Goal: Task Accomplishment & Management: Manage account settings

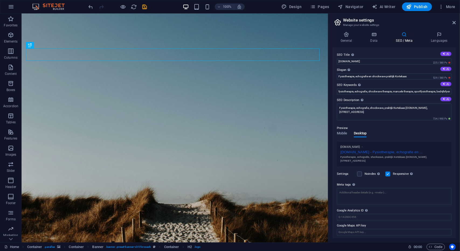
scroll to position [1, 0]
click at [409, 22] on h2 "Website settings" at bounding box center [399, 20] width 113 height 5
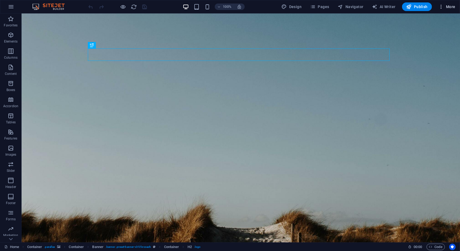
click at [444, 7] on icon "button" at bounding box center [441, 6] width 5 height 5
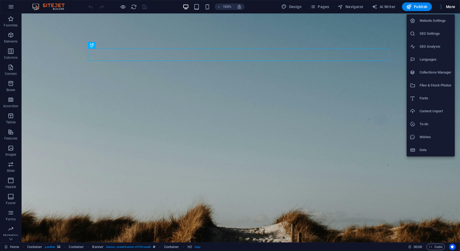
click at [426, 33] on h6 "SEO Settings" at bounding box center [436, 33] width 32 height 6
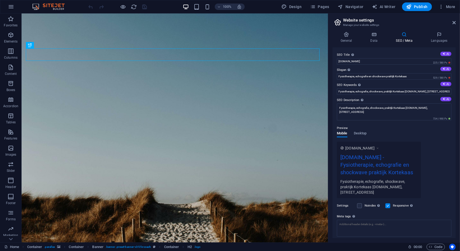
scroll to position [33, 0]
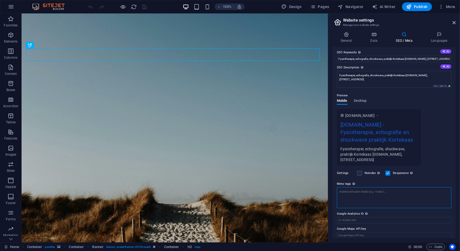
click at [357, 191] on textarea "Meta tags Enter HTML code here that will be placed inside the tags of your webs…" at bounding box center [394, 197] width 115 height 21
paste textarea "<title>Webdesign Amsterdam | Studio Voorbeeld</title>"
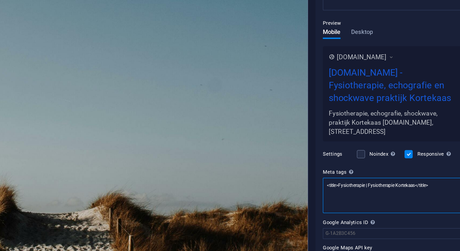
click at [406, 186] on textarea "<title>Fysiotherapie | Fysiotherapie Kortekaas</title>" at bounding box center [394, 193] width 115 height 21
click at [405, 188] on textarea "<title>Fysiotherapie | Fysiotherapie Kortekaas</title>" at bounding box center [394, 193] width 115 height 21
click at [405, 192] on textarea "<title>Fysiotherapie | Fysiotherapie Kortekaas</title>" at bounding box center [394, 193] width 115 height 21
paste textarea "<meta name="description" content="Professioneel webdesign in Amsterdam. Snelle …"
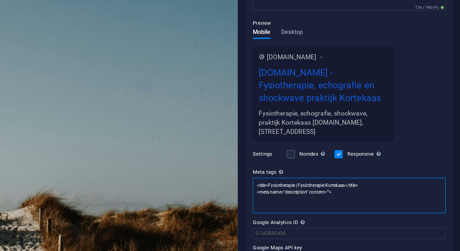
scroll to position [0, 0]
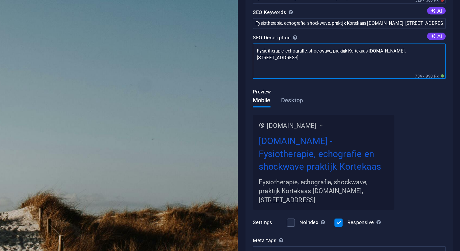
click at [409, 112] on textarea "Fysiotherapie, echografie, shockwave, praktijk Kortekaas [DOMAIN_NAME], [STREET…" at bounding box center [394, 114] width 115 height 21
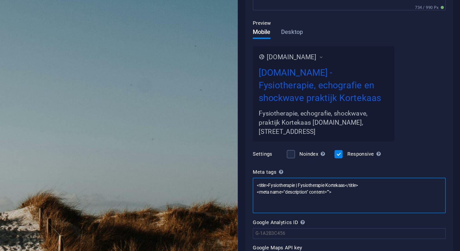
click at [383, 195] on textarea "<title>Fysiotherapie | Fysiotherapie Kortekaas</title> <meta name="description"…" at bounding box center [394, 193] width 115 height 21
paste textarea "Fysiotherapie, echografie, shockwave, praktijk Kortekaas [DOMAIN_NAME], [STREET…"
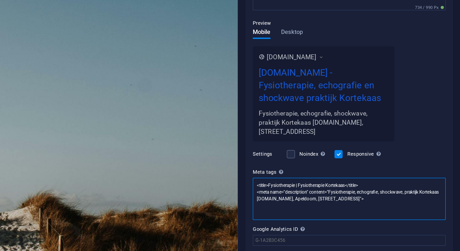
click at [370, 191] on textarea "<title>Fysiotherapie | Fysiotherapie Kortekaas</title> <meta name="description"…" at bounding box center [394, 195] width 115 height 25
click at [440, 196] on textarea "<title>Fysiotherapie | Fysiotherapie Kortekaas</title> <meta name="description"…" at bounding box center [394, 195] width 115 height 25
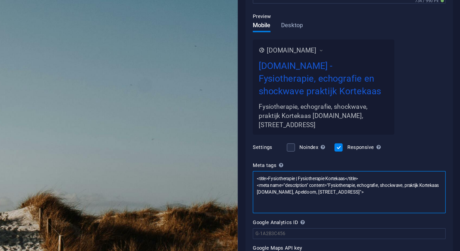
scroll to position [0, 0]
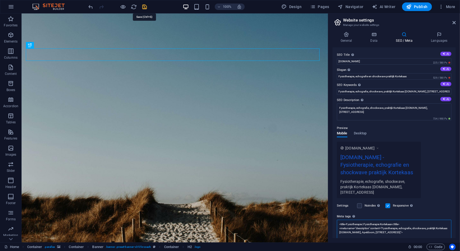
type textarea "<title>Fysiotherapie | Fysiotherapie Kortekaas</title> <meta name="description"…"
click at [146, 5] on icon "save" at bounding box center [145, 7] width 6 height 6
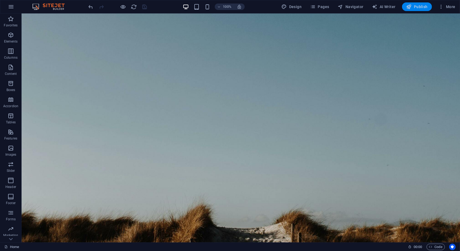
click at [419, 8] on span "Publish" at bounding box center [417, 6] width 21 height 5
click at [448, 6] on span "More" at bounding box center [447, 6] width 17 height 5
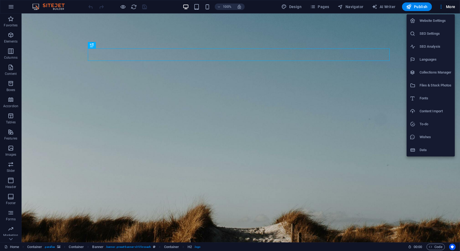
click at [430, 32] on h6 "SEO Settings" at bounding box center [436, 33] width 32 height 6
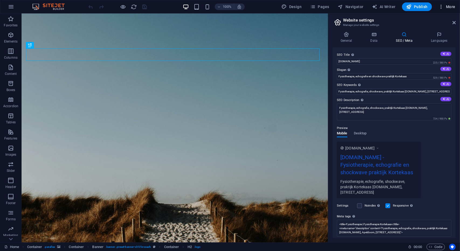
click at [449, 4] on span "More" at bounding box center [447, 6] width 17 height 5
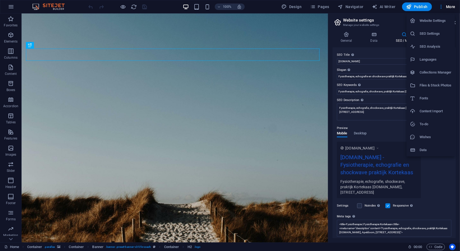
click at [449, 6] on div at bounding box center [230, 125] width 460 height 251
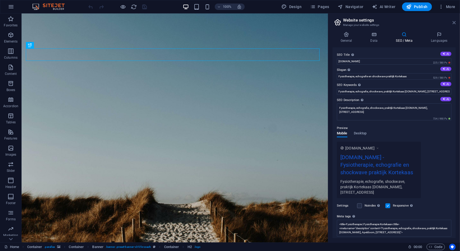
click at [453, 21] on icon at bounding box center [454, 22] width 3 height 4
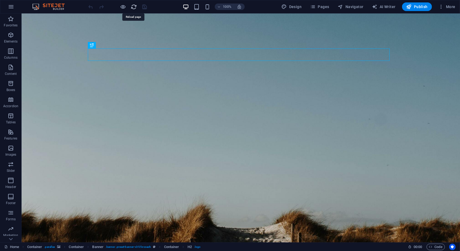
click at [135, 6] on icon "reload" at bounding box center [134, 7] width 6 height 6
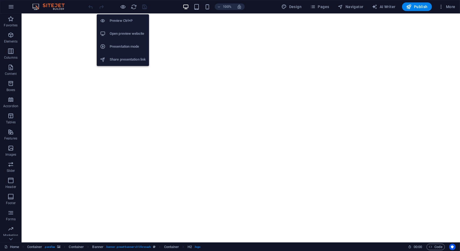
click at [122, 33] on h6 "Open preview website" at bounding box center [128, 33] width 36 height 6
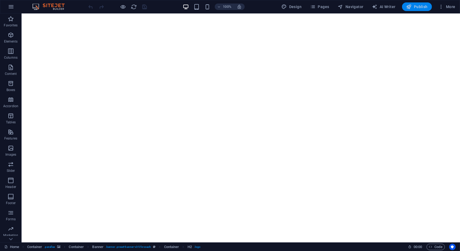
click at [421, 8] on span "Publish" at bounding box center [417, 6] width 21 height 5
